Goal: Task Accomplishment & Management: Complete application form

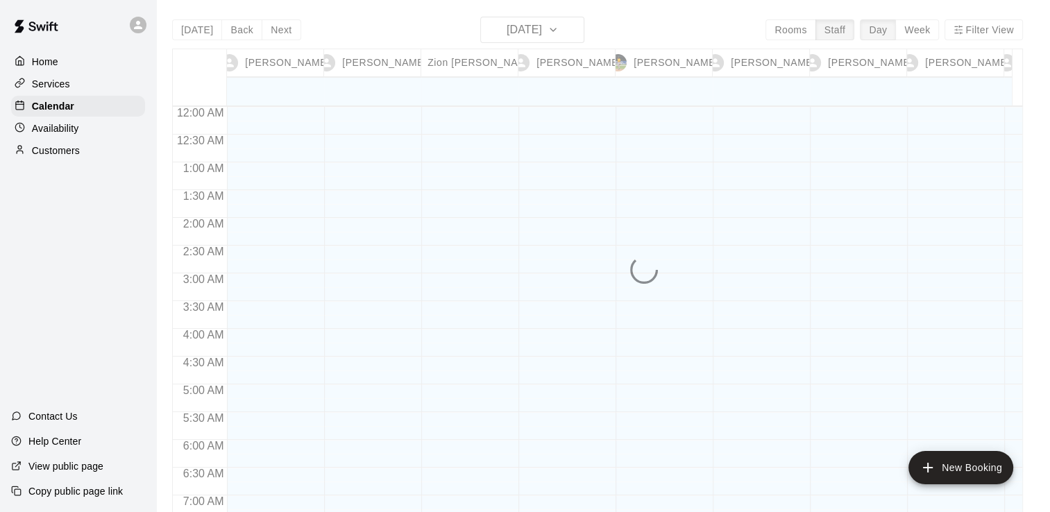
scroll to position [854, 0]
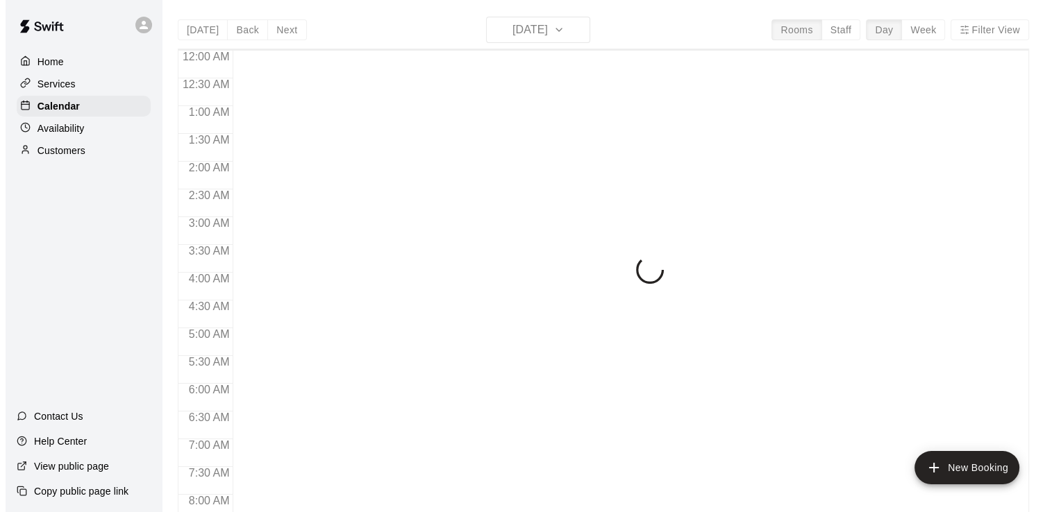
scroll to position [854, 0]
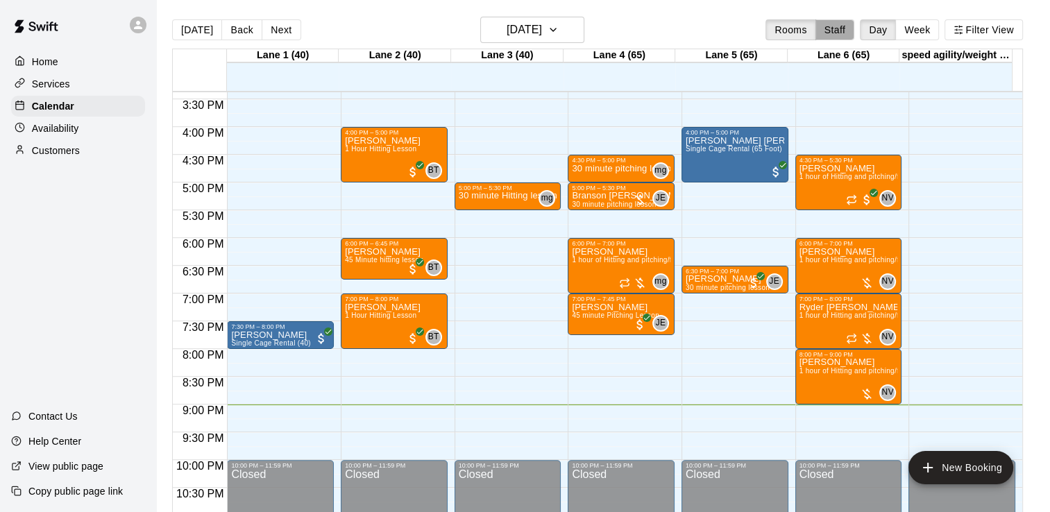
click at [848, 24] on button "Staff" at bounding box center [836, 29] width 40 height 21
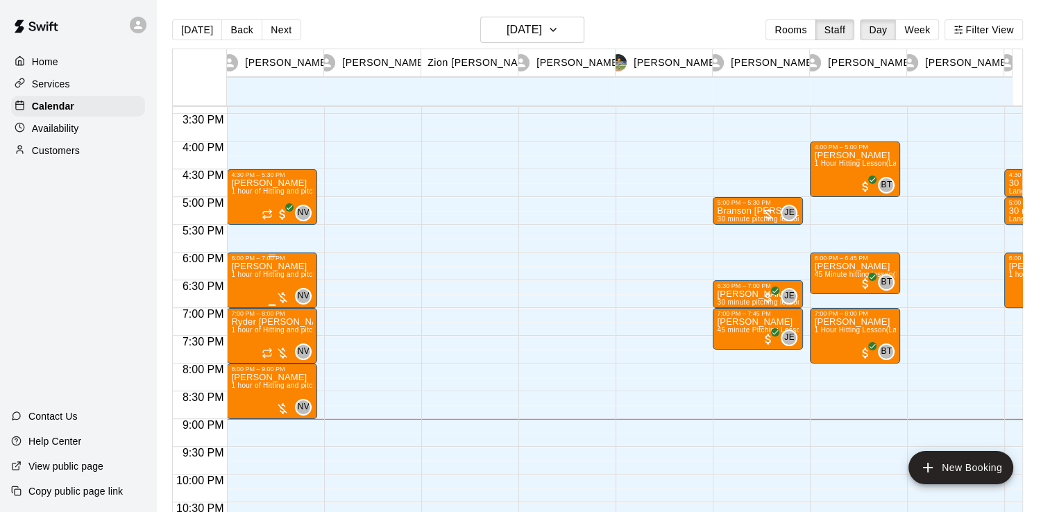
click at [295, 267] on p "[PERSON_NAME]" at bounding box center [272, 267] width 82 height 0
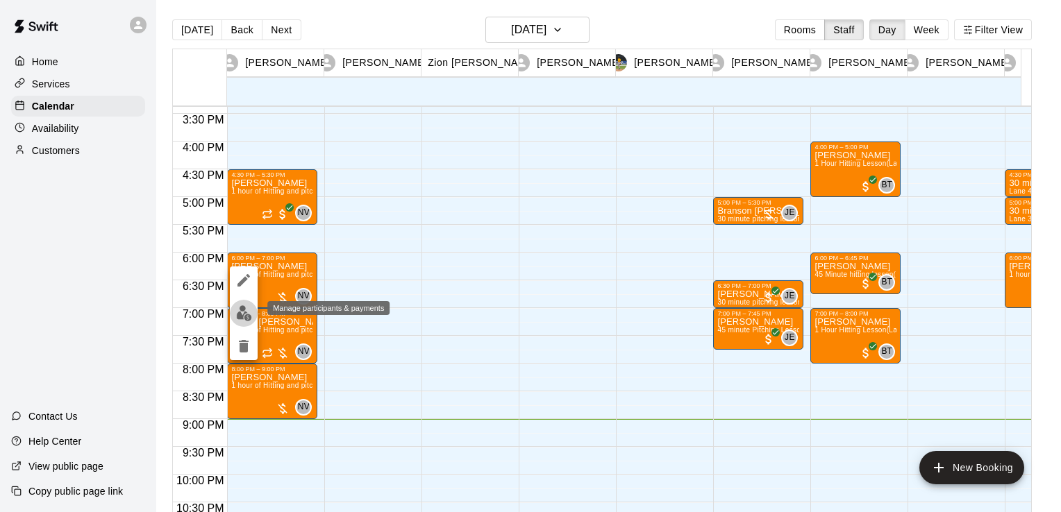
click at [241, 300] on button "edit" at bounding box center [244, 313] width 28 height 27
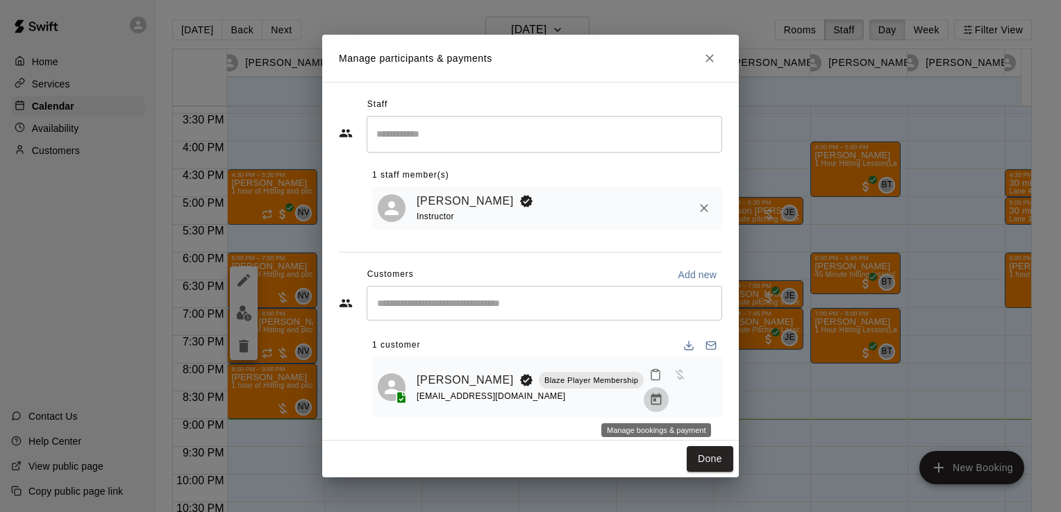
click at [655, 398] on icon "Manage bookings & payment" at bounding box center [656, 400] width 14 height 14
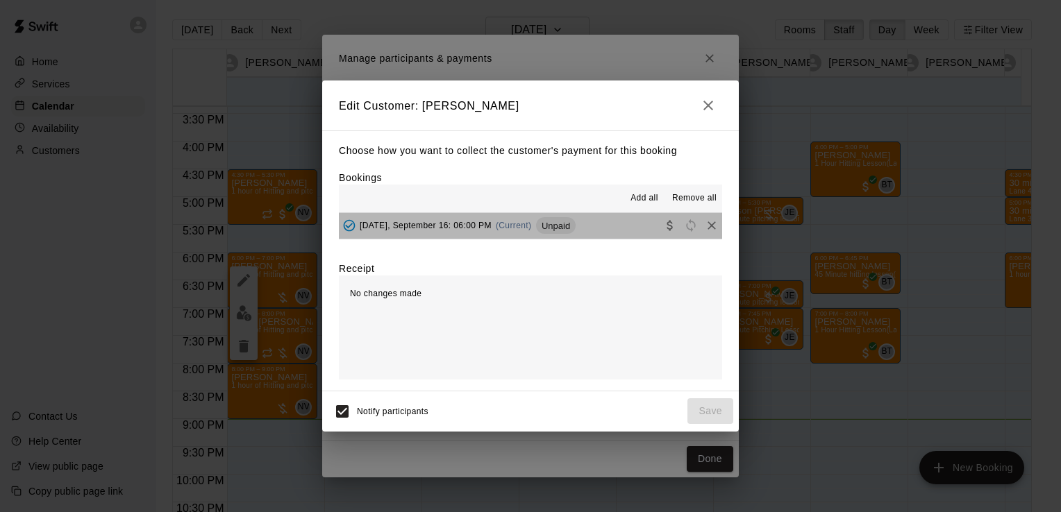
click at [622, 229] on button "Tuesday, September 16: 06:00 PM (Current) Unpaid" at bounding box center [530, 226] width 383 height 26
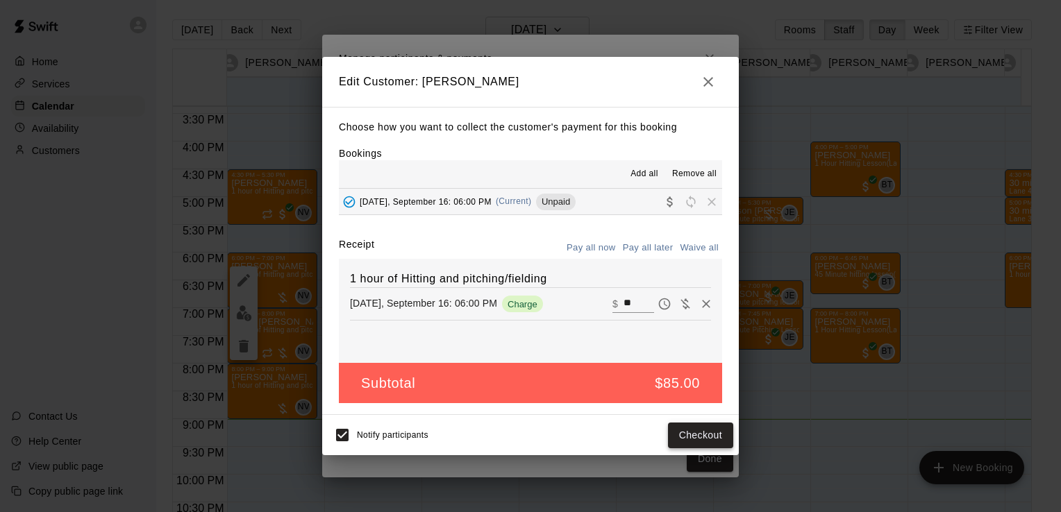
click at [694, 439] on button "Checkout" at bounding box center [700, 436] width 65 height 26
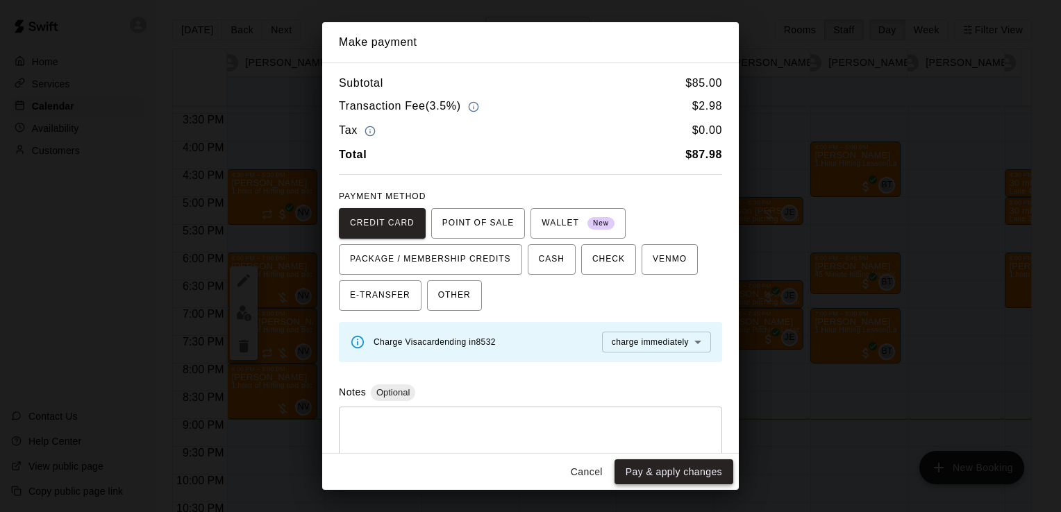
click at [682, 473] on button "Pay & apply changes" at bounding box center [673, 473] width 119 height 26
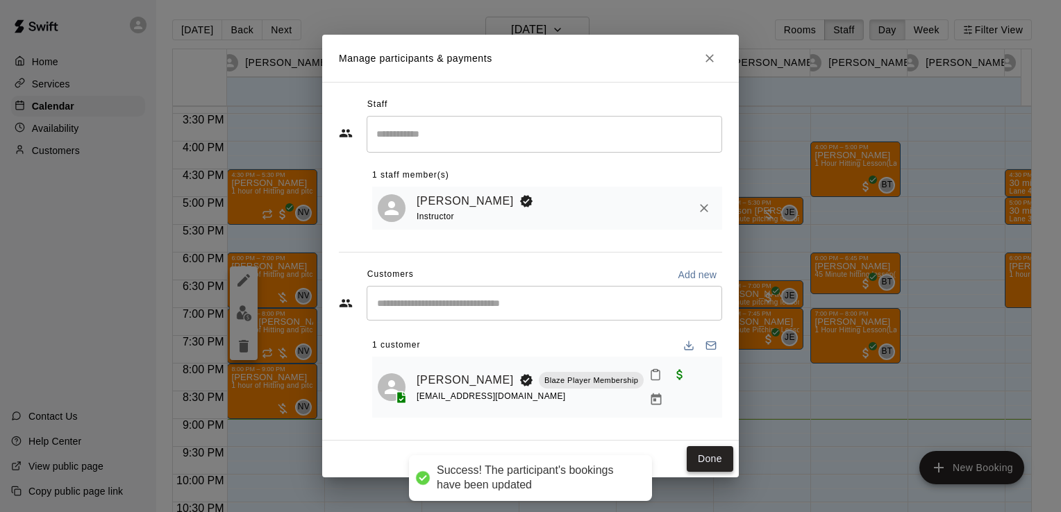
click at [700, 468] on button "Done" at bounding box center [709, 459] width 47 height 26
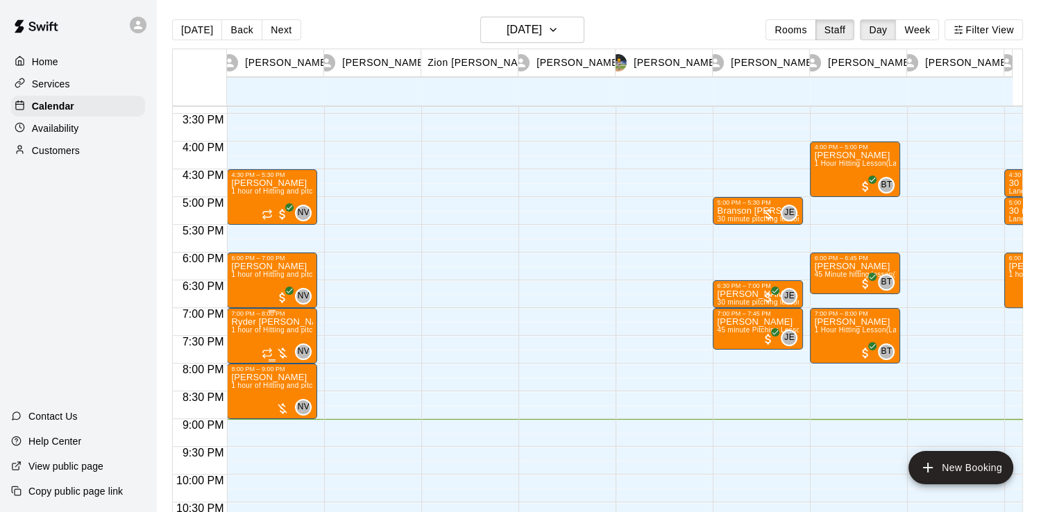
click at [270, 322] on p "Ryder Duckworth" at bounding box center [272, 322] width 82 height 0
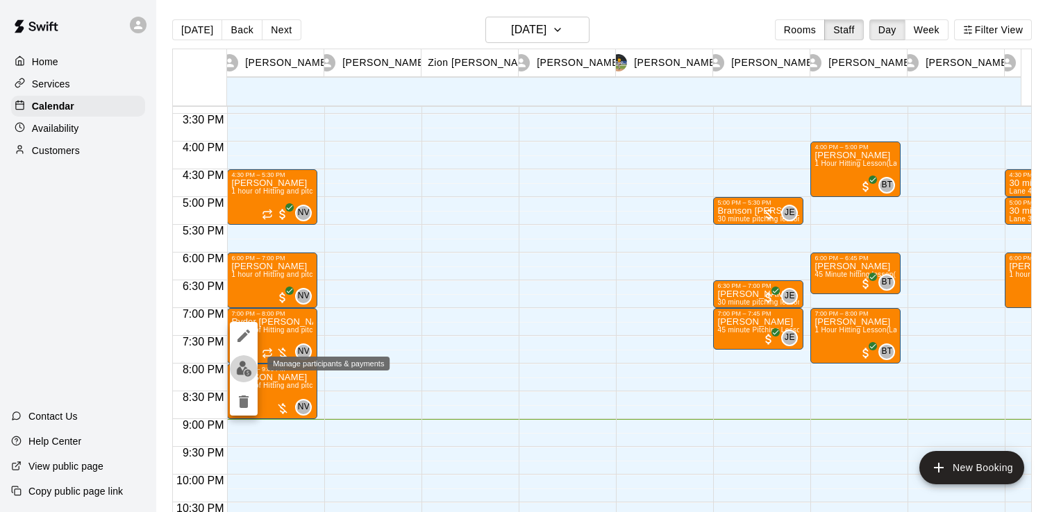
click at [237, 376] on img "edit" at bounding box center [244, 369] width 16 height 16
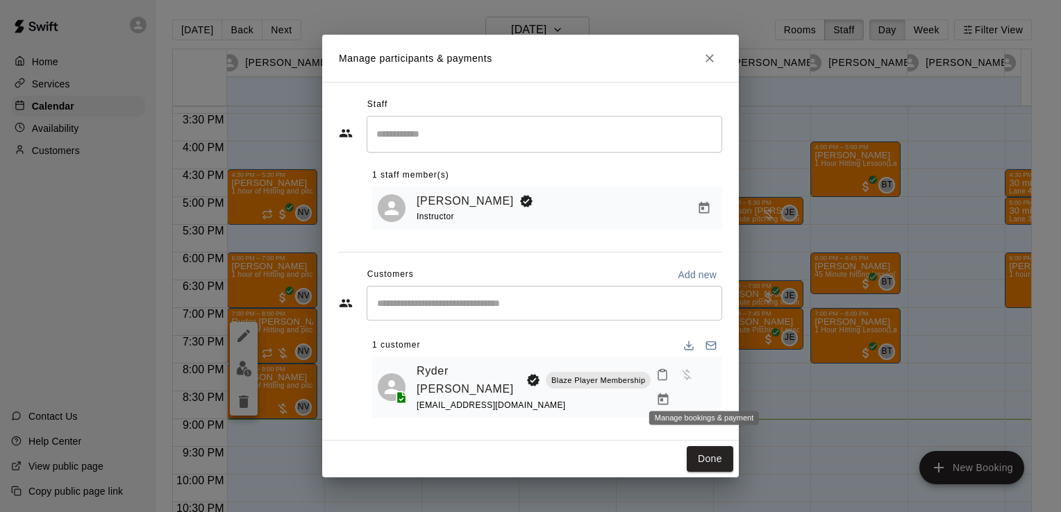
click at [675, 396] on button "Manage bookings & payment" at bounding box center [662, 399] width 25 height 25
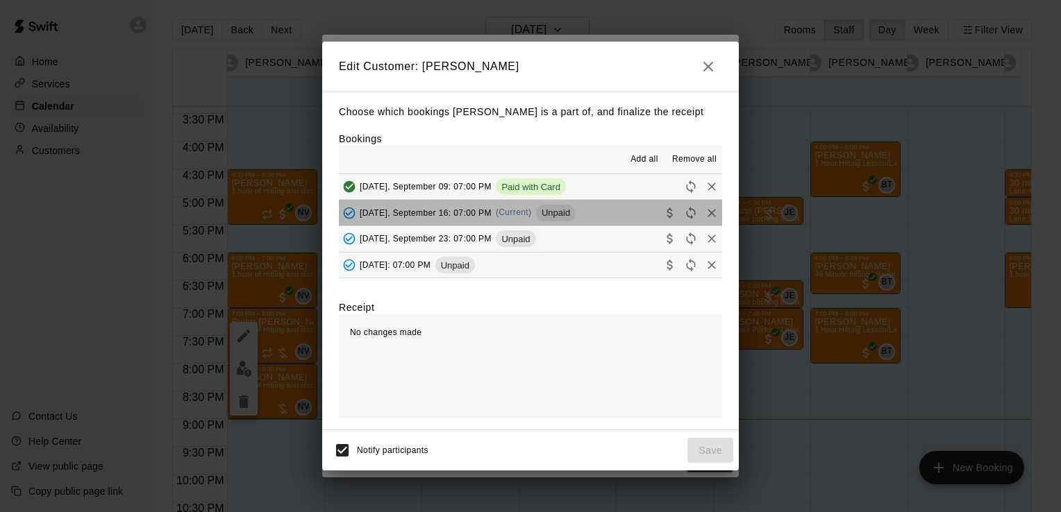
click at [591, 214] on button "Tuesday, September 16: 07:00 PM (Current) Unpaid" at bounding box center [530, 213] width 383 height 26
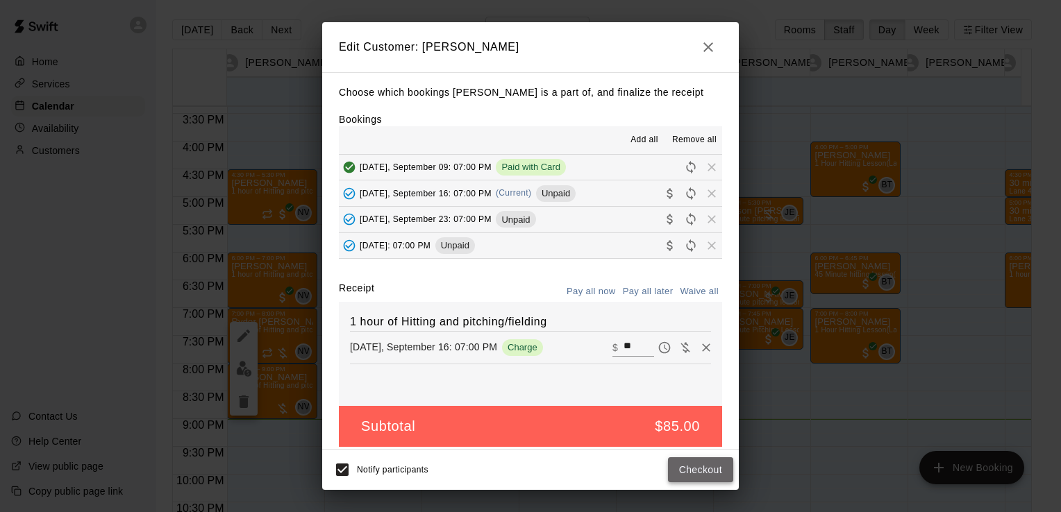
click at [694, 477] on button "Checkout" at bounding box center [700, 470] width 65 height 26
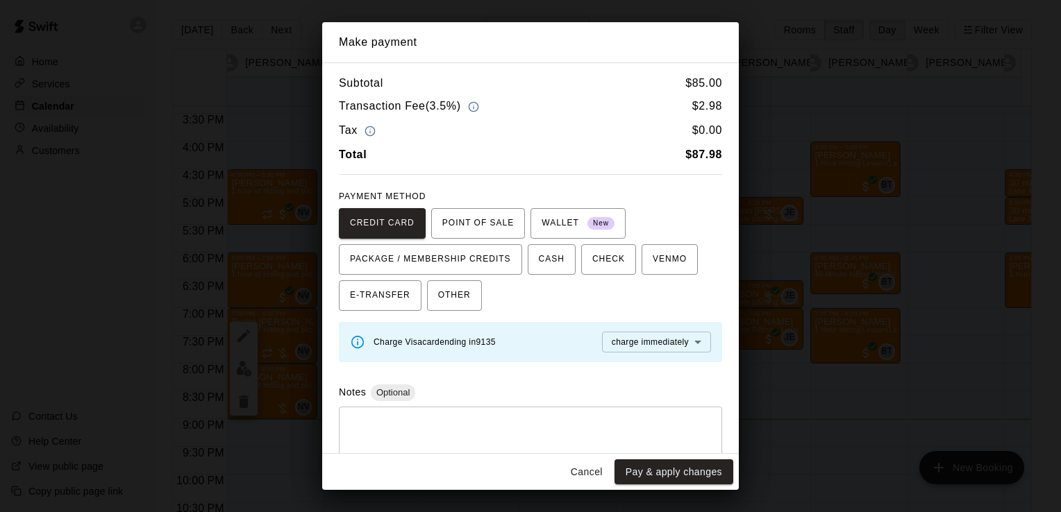
click at [694, 477] on button "Pay & apply changes" at bounding box center [673, 473] width 119 height 26
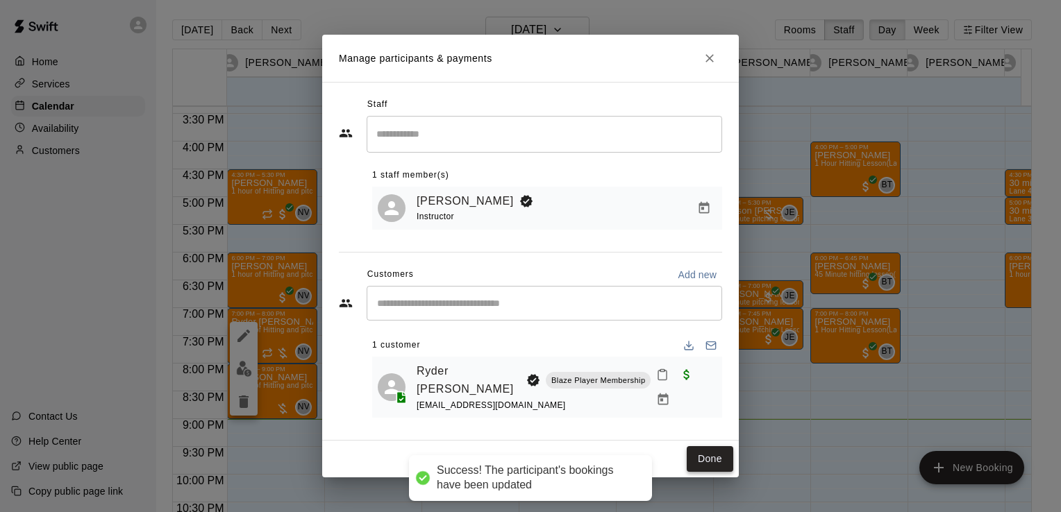
click at [714, 452] on button "Done" at bounding box center [709, 459] width 47 height 26
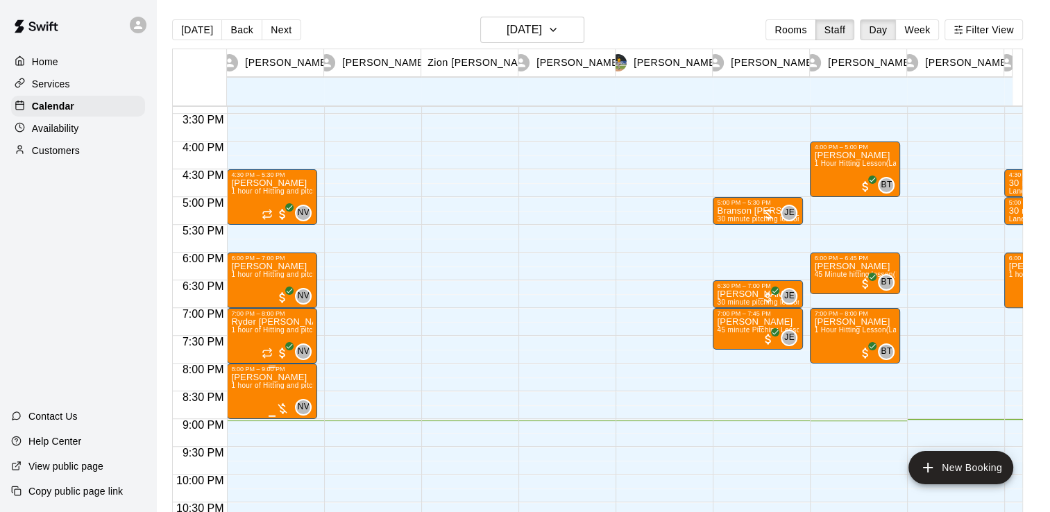
click at [307, 389] on span "1 hour of Hitting and pitching/fielding (Lane 6 (65))" at bounding box center [313, 386] width 165 height 8
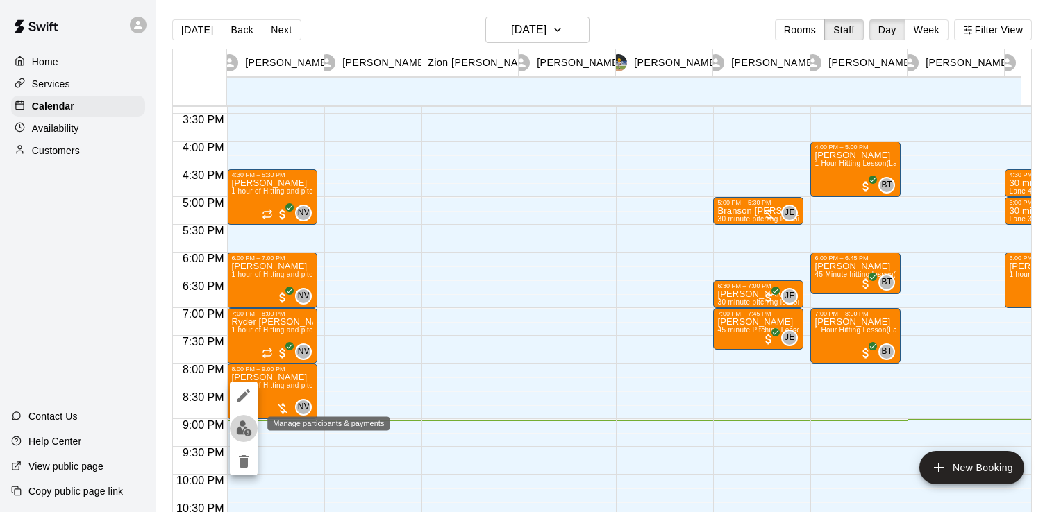
click at [249, 425] on img "edit" at bounding box center [244, 429] width 16 height 16
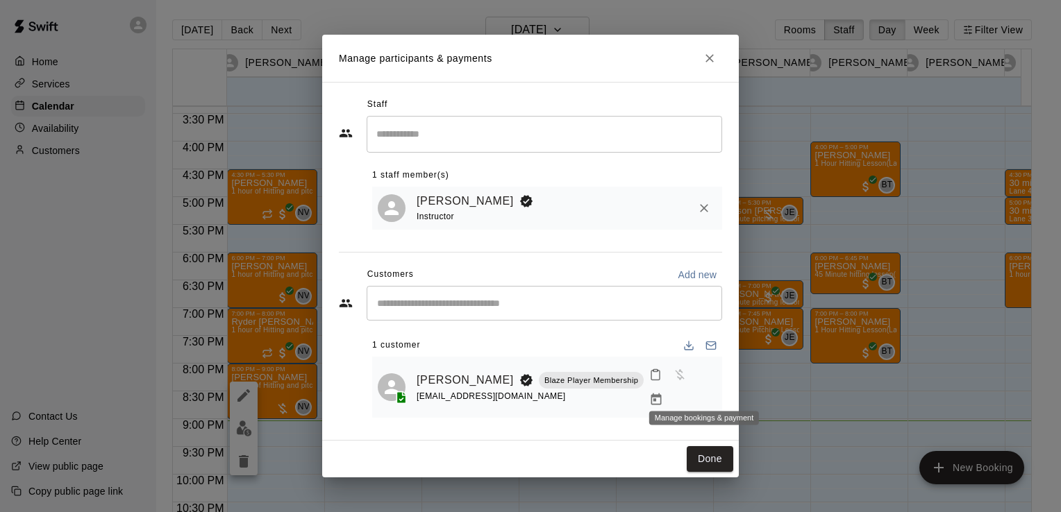
click at [661, 394] on icon "Manage bookings & payment" at bounding box center [656, 400] width 10 height 12
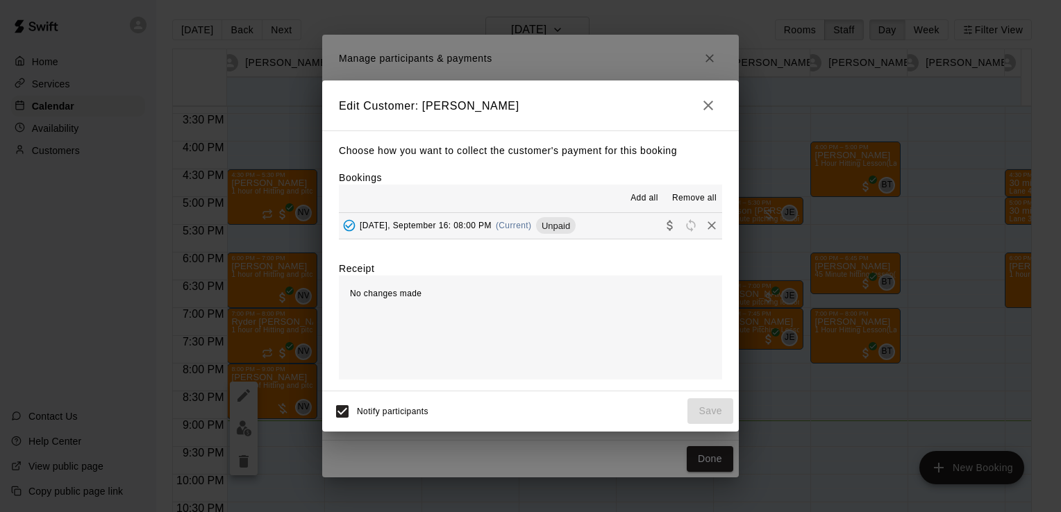
click at [611, 230] on button "Tuesday, September 16: 08:00 PM (Current) Unpaid" at bounding box center [530, 226] width 383 height 26
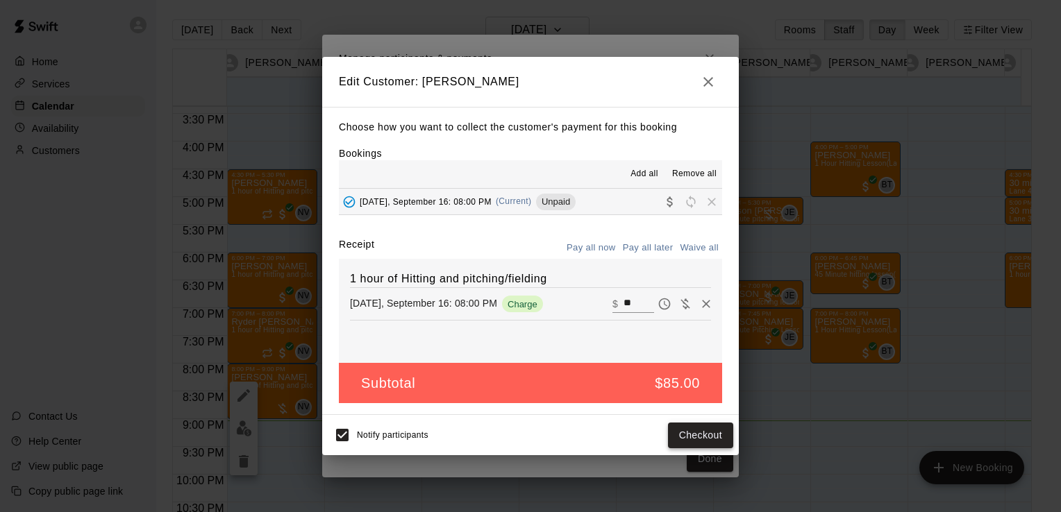
click at [710, 445] on button "Checkout" at bounding box center [700, 436] width 65 height 26
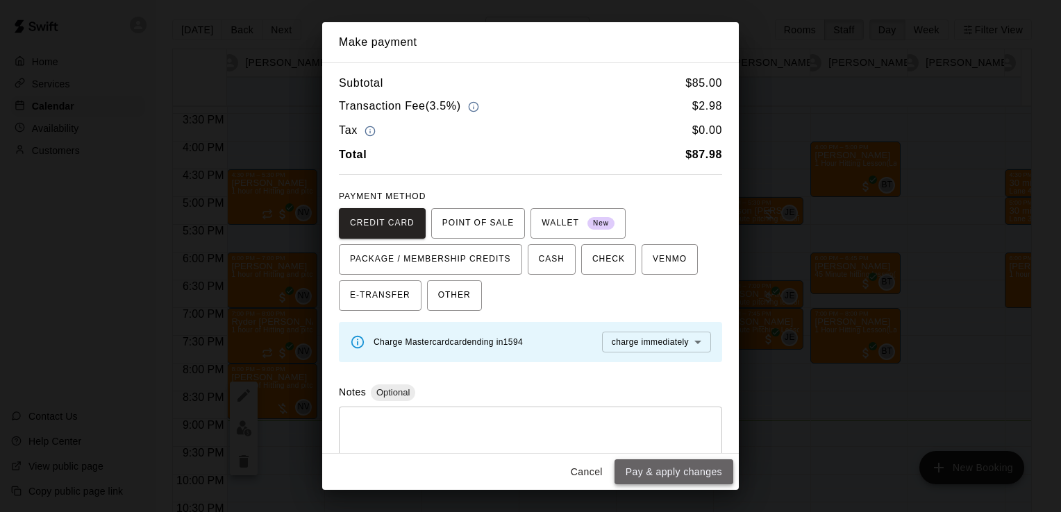
click at [689, 471] on button "Pay & apply changes" at bounding box center [673, 473] width 119 height 26
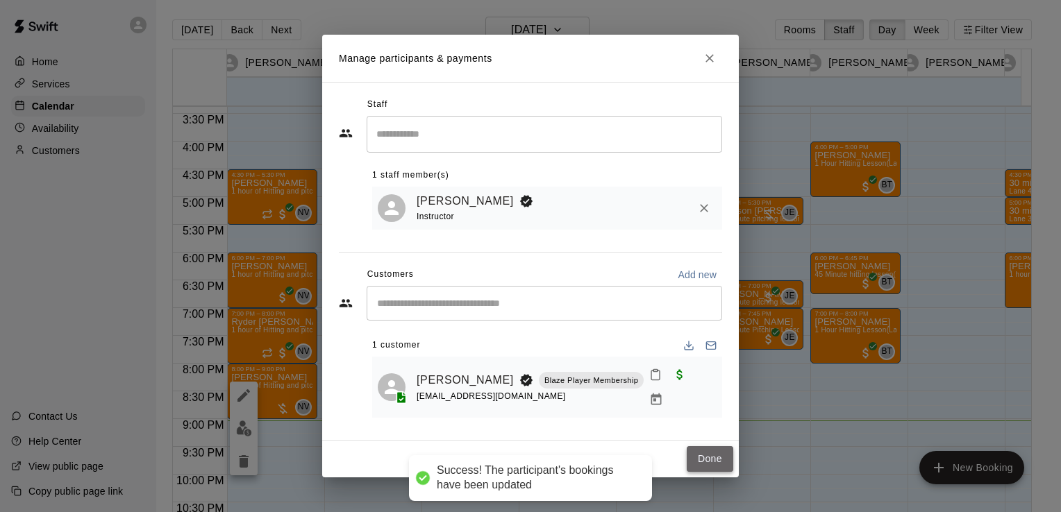
click at [723, 448] on button "Done" at bounding box center [709, 459] width 47 height 26
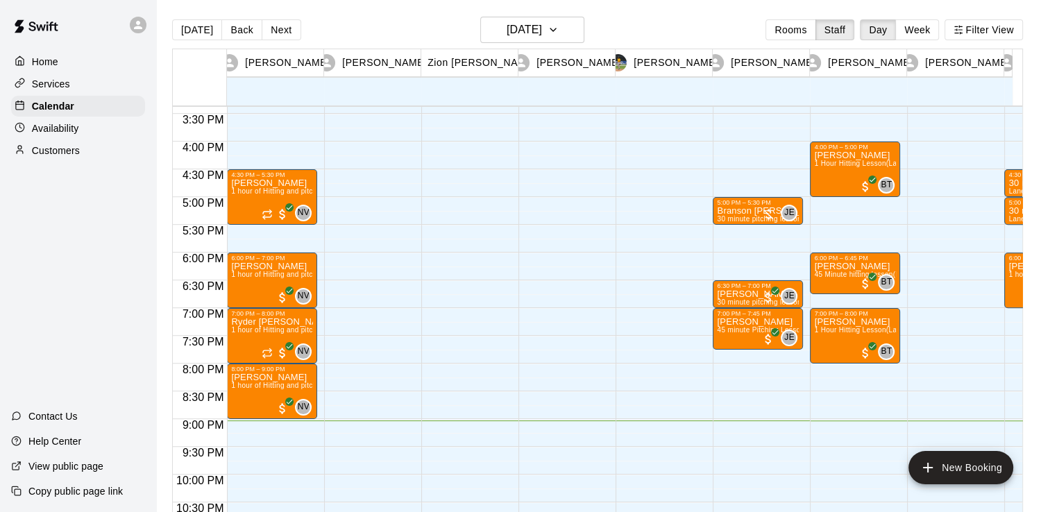
click at [480, 34] on div "Today Back Next Tuesday Sep 16 Rooms Staff Day Week Filter View" at bounding box center [597, 33] width 851 height 32
click at [507, 37] on h6 "[DATE]" at bounding box center [524, 29] width 35 height 19
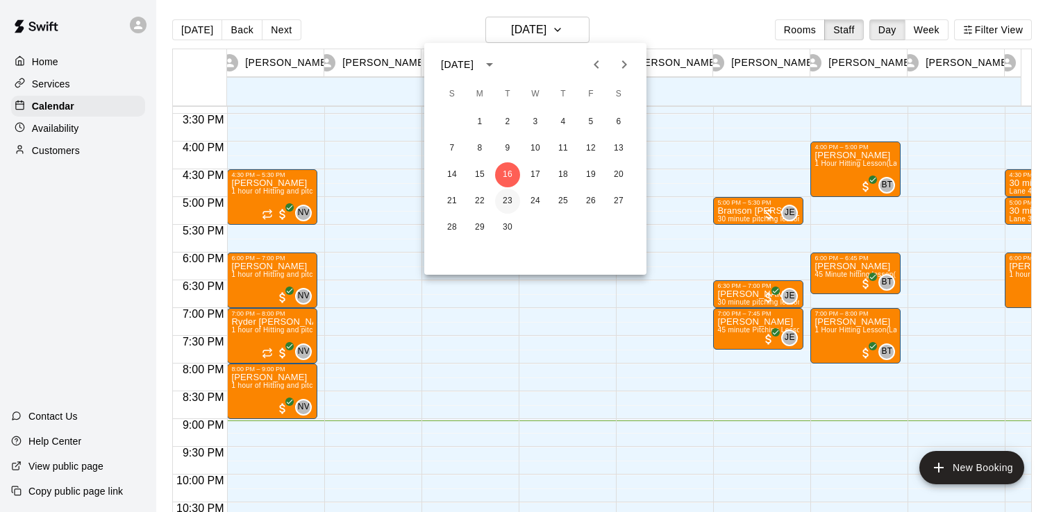
click at [514, 203] on button "23" at bounding box center [507, 201] width 25 height 25
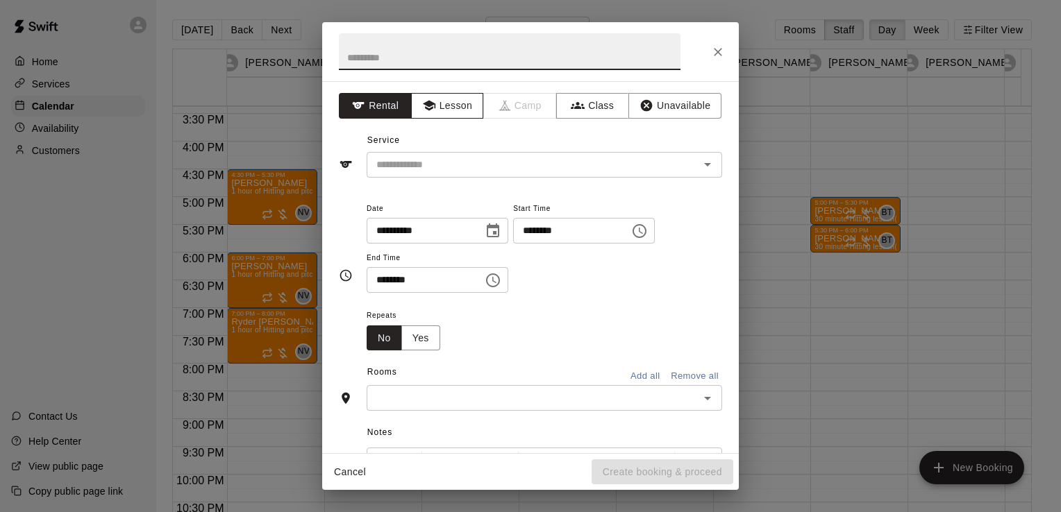
click at [439, 101] on button "Lesson" at bounding box center [447, 106] width 73 height 26
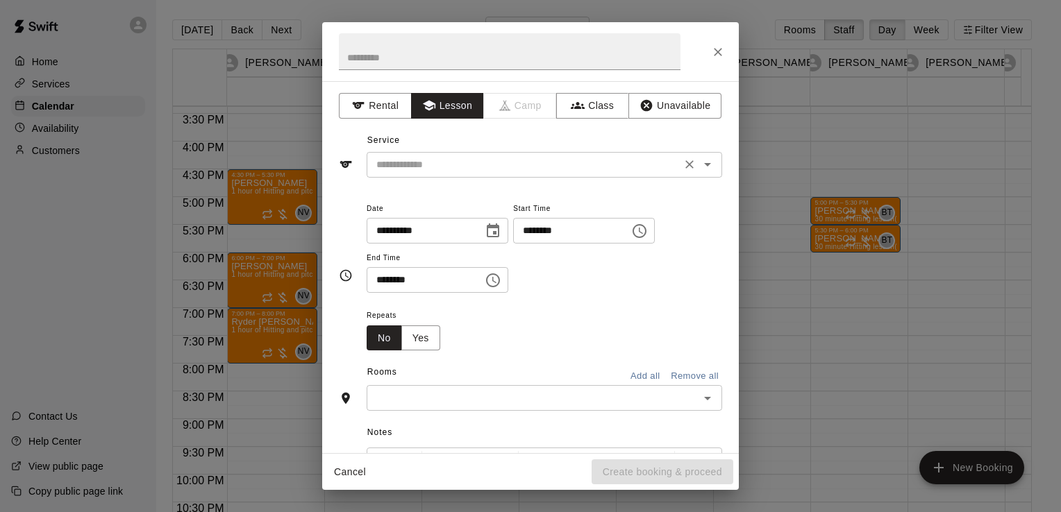
click at [444, 157] on input "text" at bounding box center [524, 164] width 306 height 17
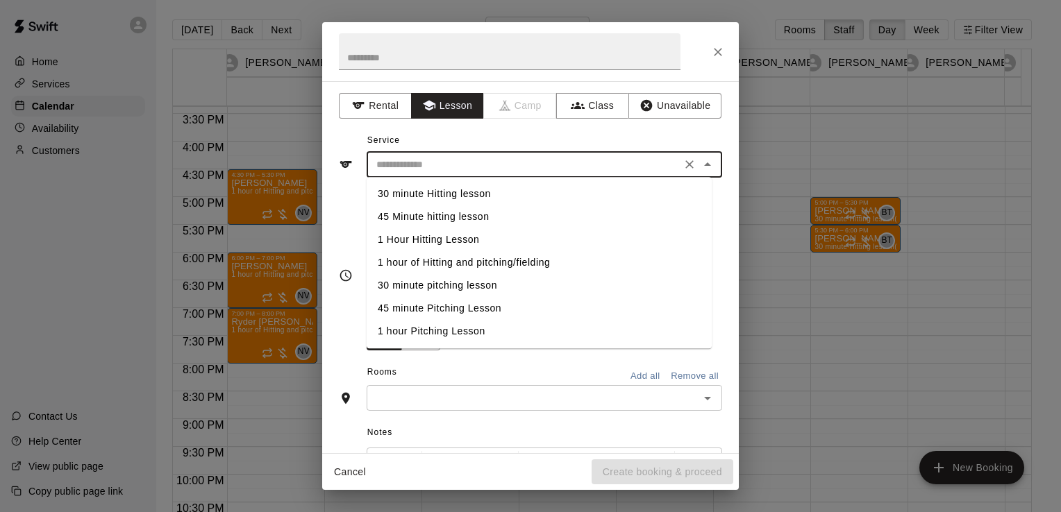
click at [448, 258] on li "1 hour of Hitting and pitching/fielding" at bounding box center [538, 262] width 345 height 23
type input "**********"
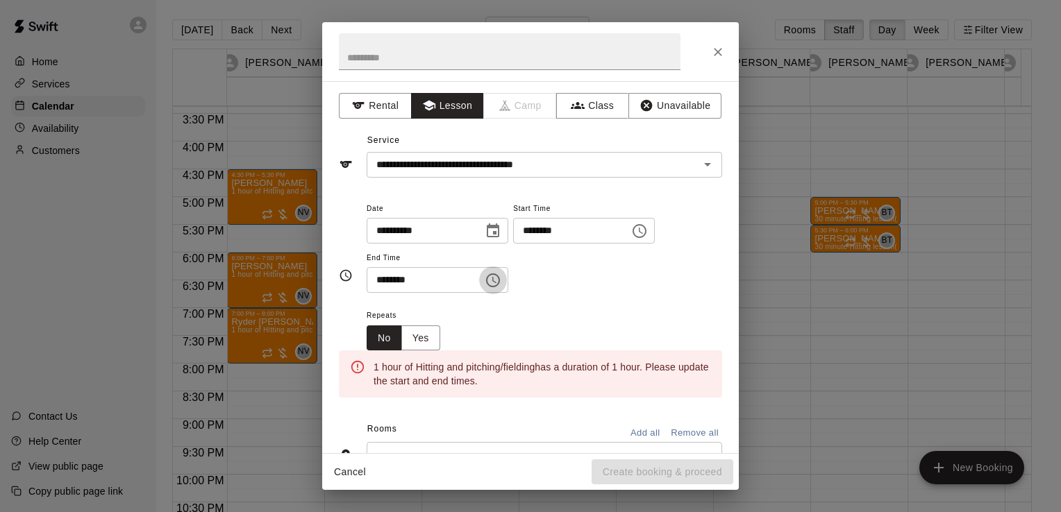
click at [496, 279] on icon "Choose time, selected time is 8:30 PM" at bounding box center [494, 280] width 4 height 6
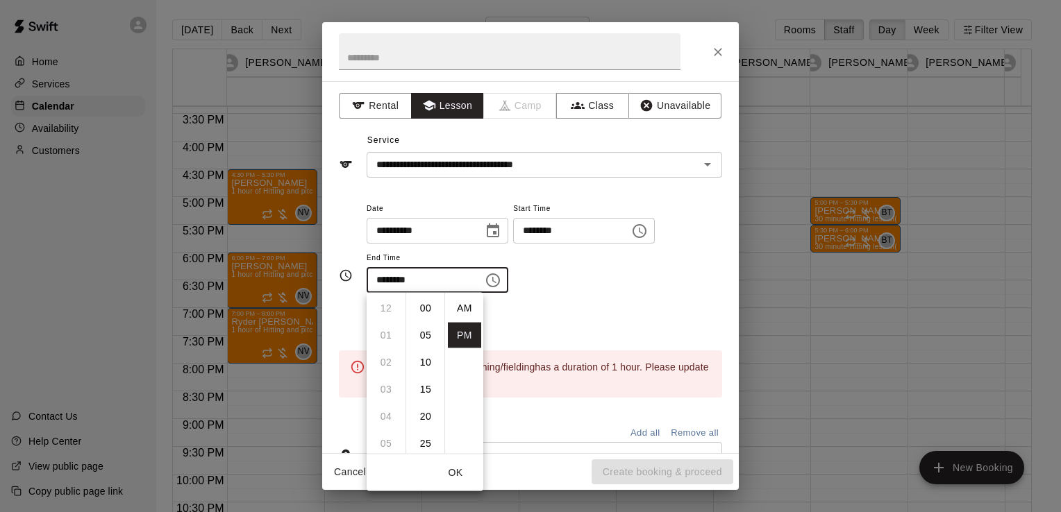
scroll to position [25, 0]
click at [377, 323] on li "09" at bounding box center [385, 336] width 33 height 26
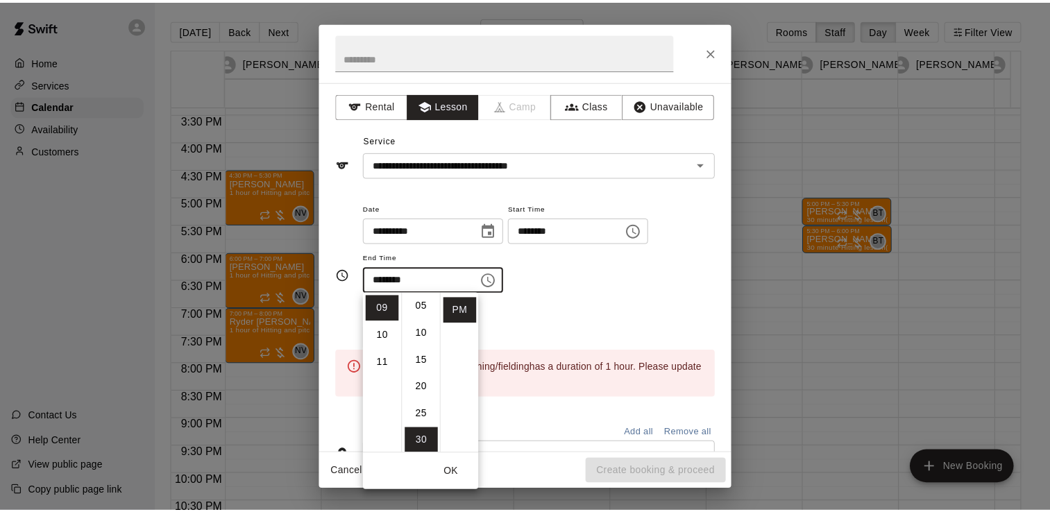
scroll to position [0, 0]
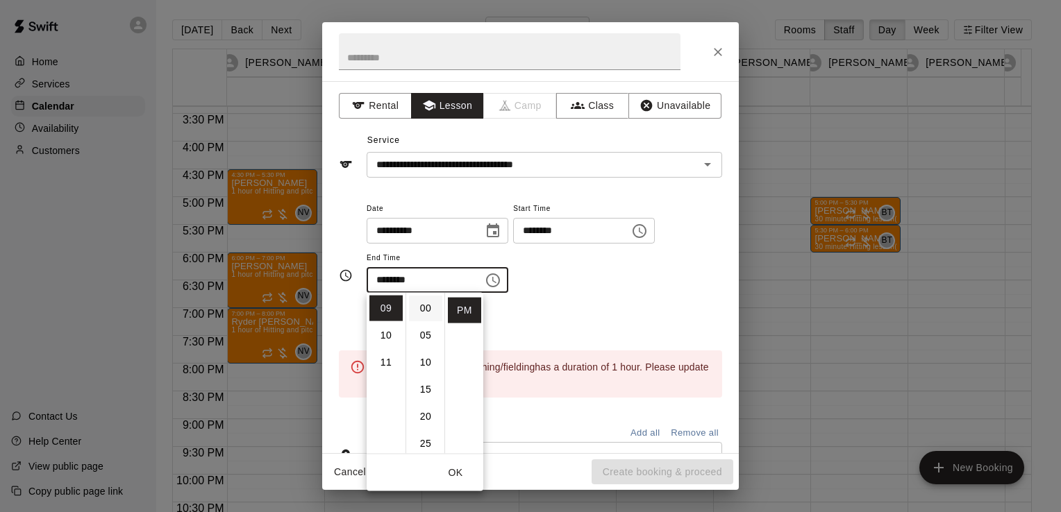
click at [425, 312] on li "00" at bounding box center [425, 309] width 33 height 26
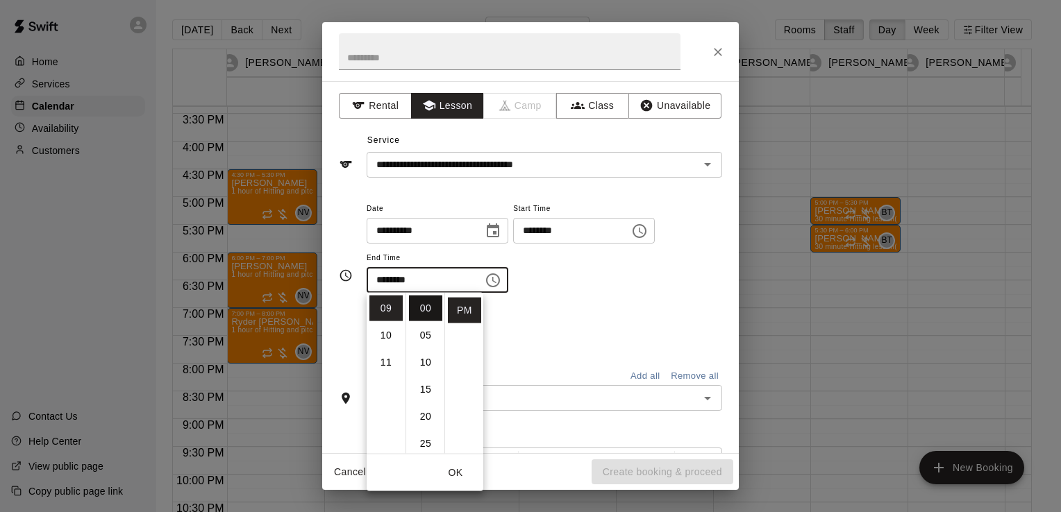
type input "********"
click at [567, 292] on div "**********" at bounding box center [543, 247] width 355 height 94
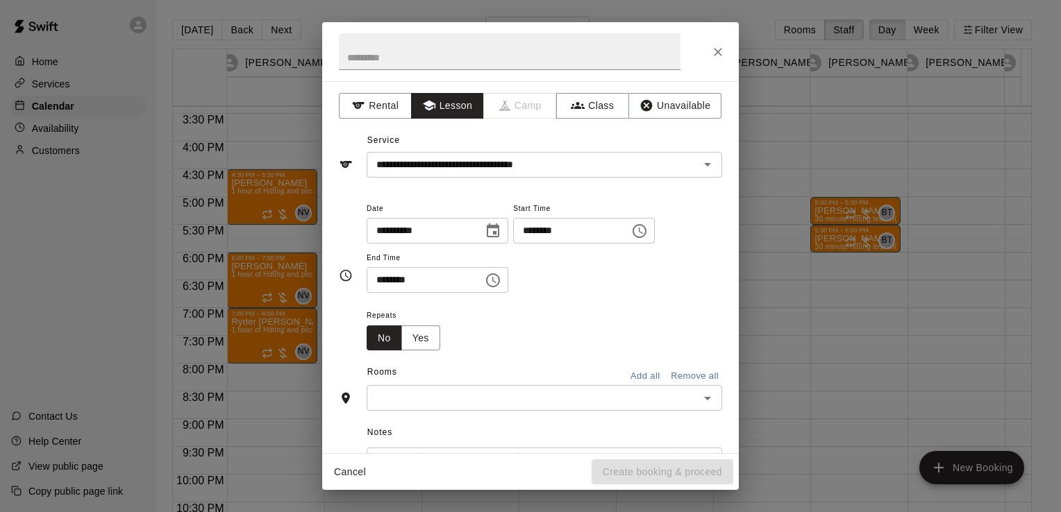
click at [539, 396] on input "text" at bounding box center [533, 397] width 324 height 17
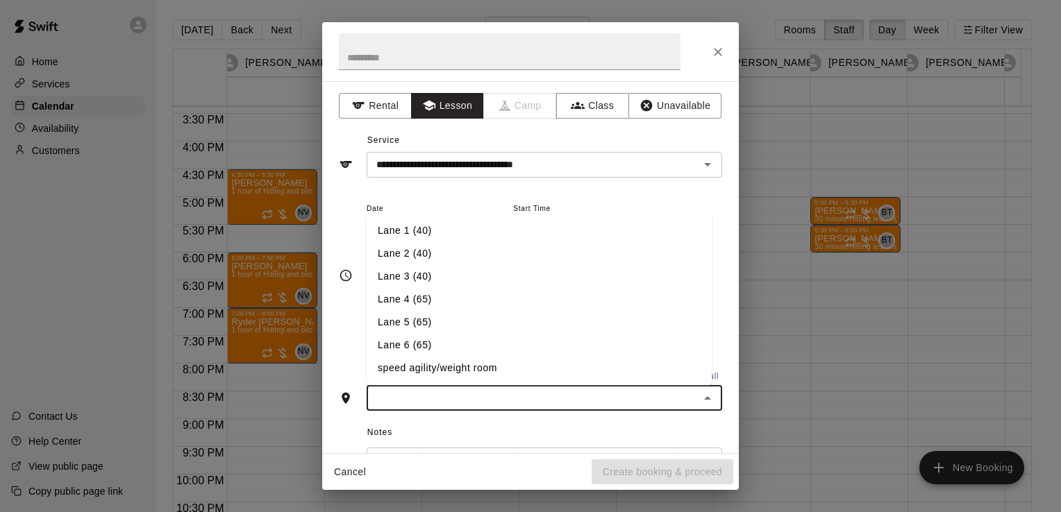
click at [523, 352] on li "Lane 6 (65)" at bounding box center [538, 346] width 345 height 23
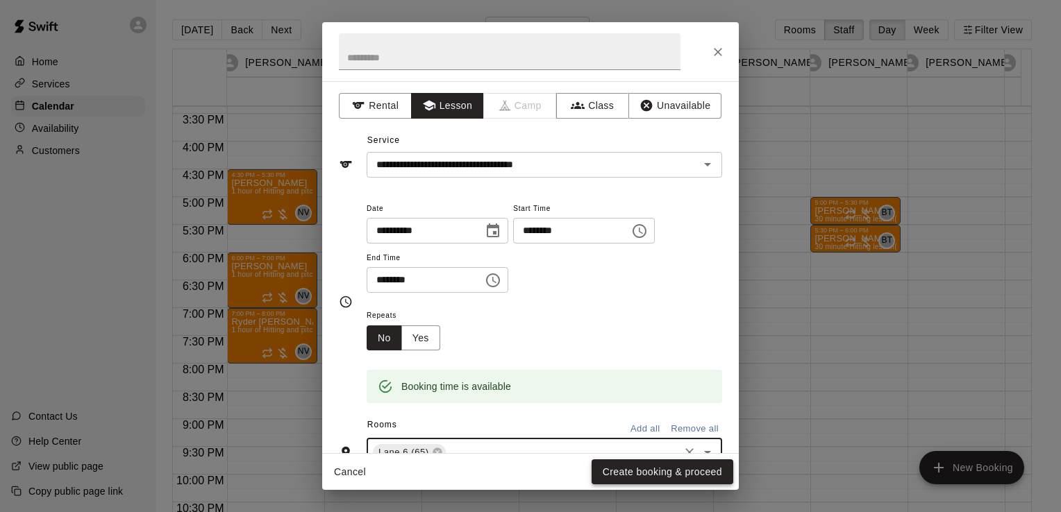
click at [611, 473] on button "Create booking & proceed" at bounding box center [662, 473] width 142 height 26
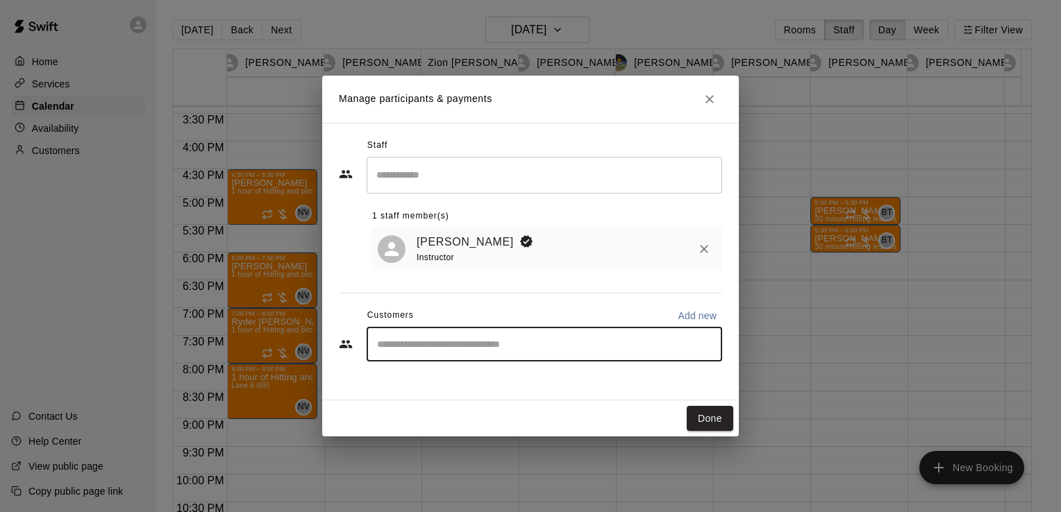
click at [514, 346] on input "Start typing to search customers..." at bounding box center [544, 344] width 343 height 14
type input "******"
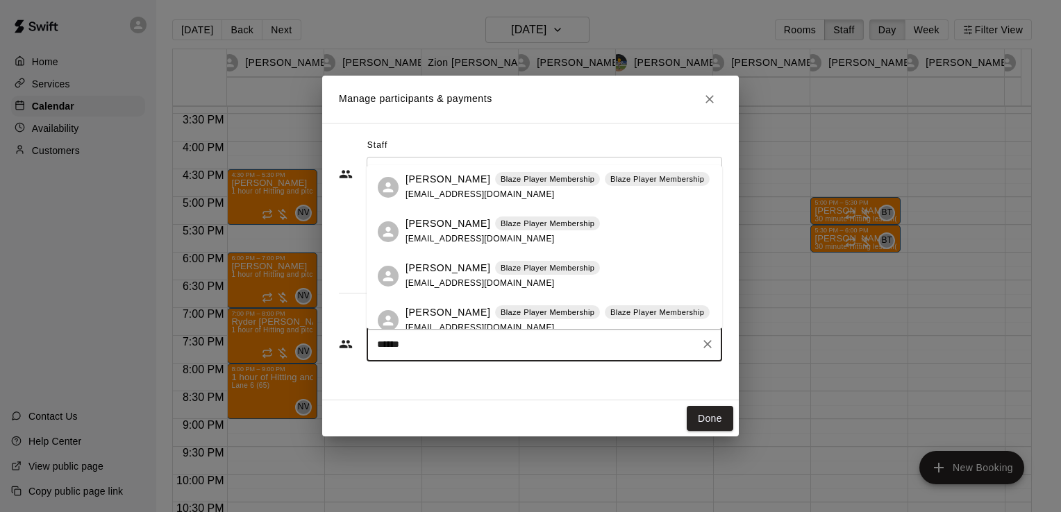
click at [497, 241] on span "williamsak2011@gmail.com" at bounding box center [479, 239] width 149 height 10
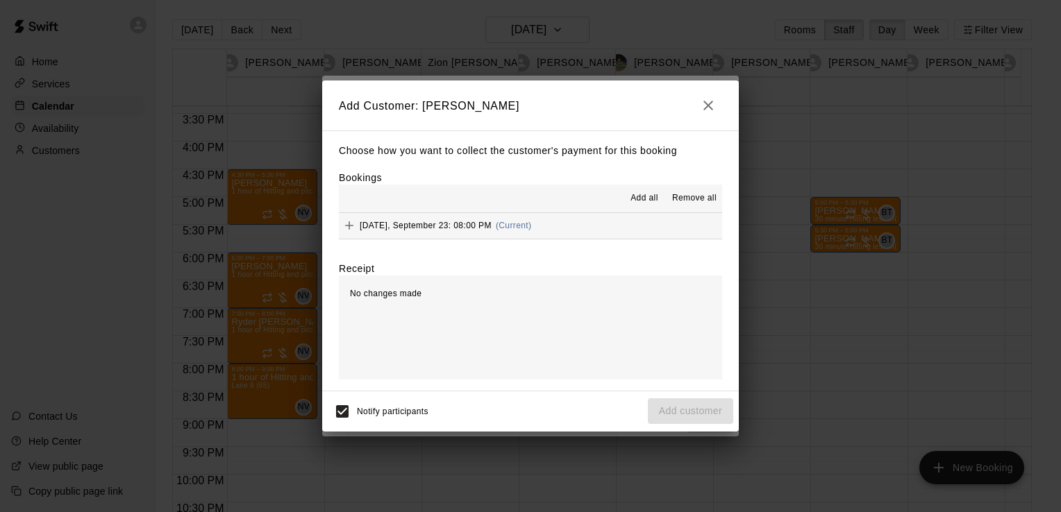
click at [636, 204] on span "Add all" at bounding box center [644, 199] width 28 height 14
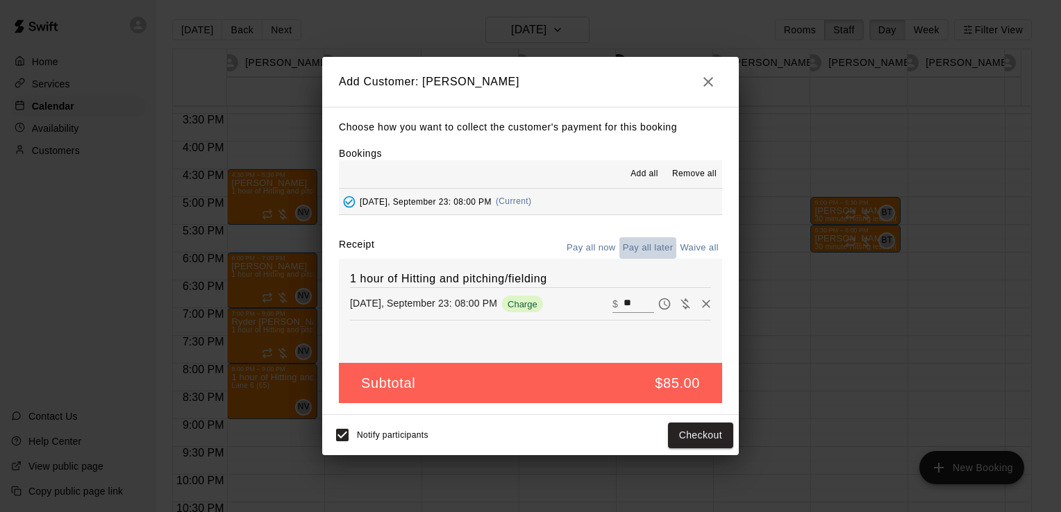
click at [632, 243] on button "Pay all later" at bounding box center [648, 248] width 58 height 22
click at [689, 439] on button "Add customer" at bounding box center [690, 436] width 85 height 26
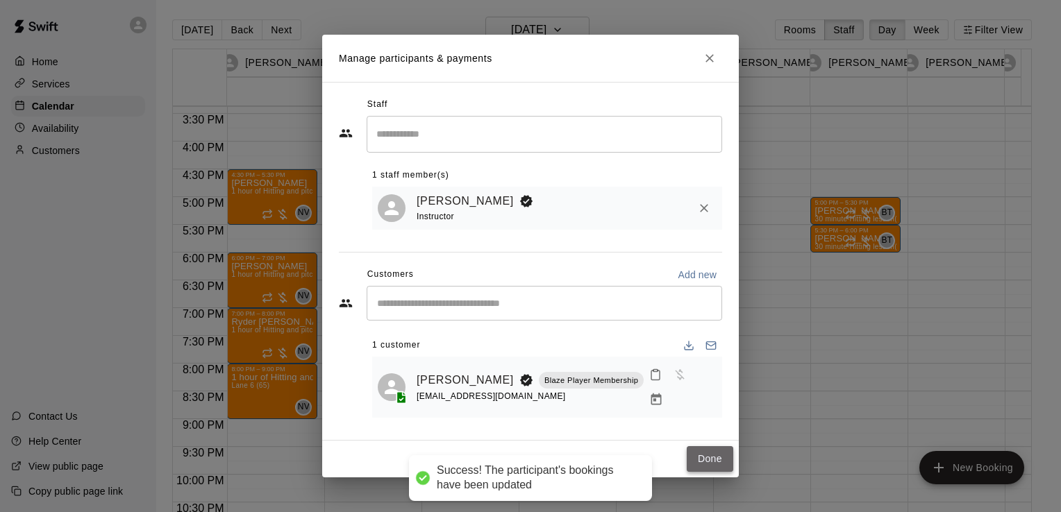
click at [696, 446] on button "Done" at bounding box center [709, 459] width 47 height 26
